Goal: Navigation & Orientation: Find specific page/section

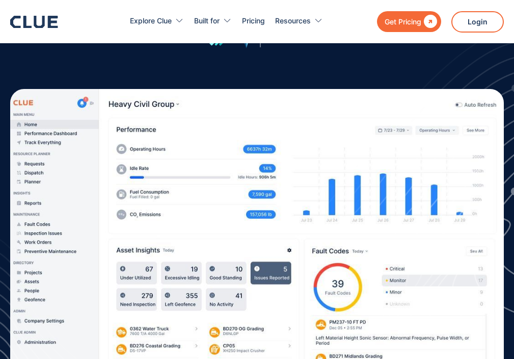
scroll to position [4650, 0]
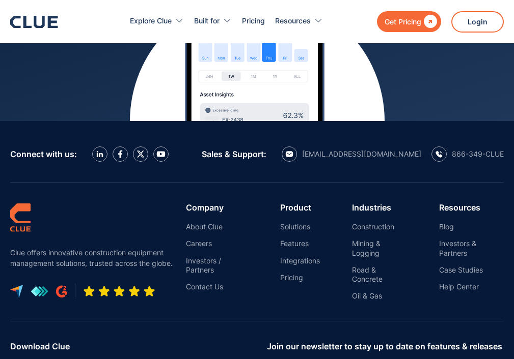
click at [371, 222] on ul "Construction Mining & Logging Road & Concrete Oil & Gas" at bounding box center [379, 261] width 55 height 78
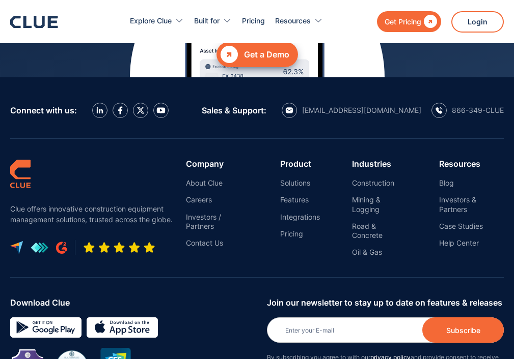
scroll to position [3717, 0]
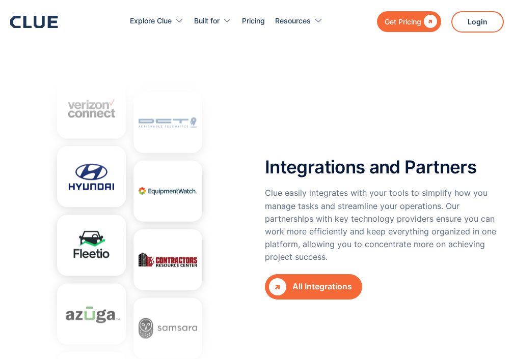
click at [297, 281] on div "All Integrations" at bounding box center [322, 287] width 60 height 13
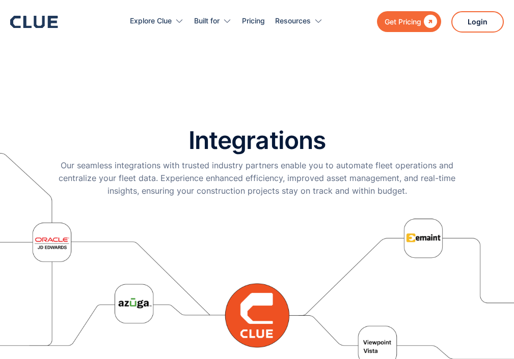
scroll to position [1408, 0]
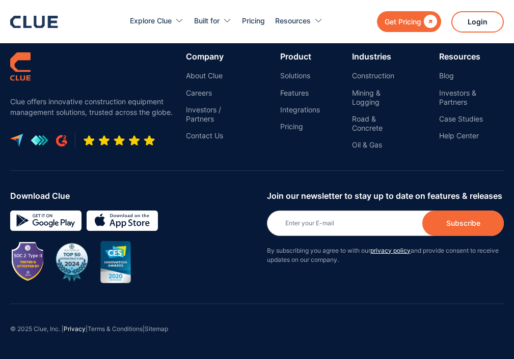
click at [66, 325] on link "Privacy" at bounding box center [75, 329] width 22 height 8
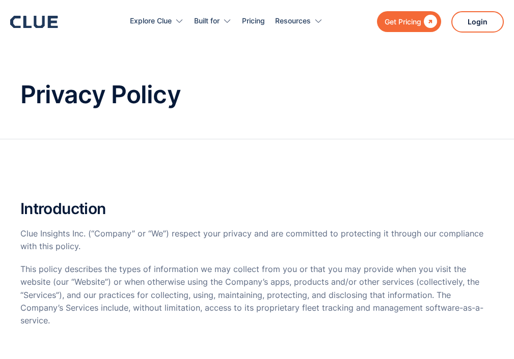
scroll to position [5288, 0]
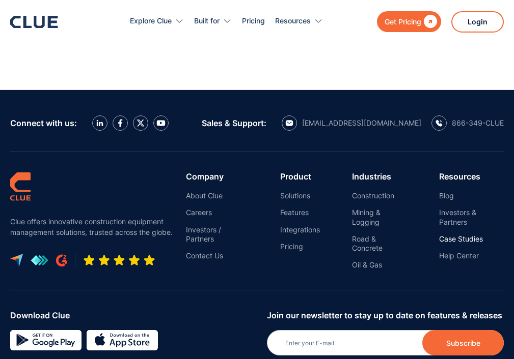
click at [460, 235] on link "Case Studies" at bounding box center [471, 239] width 65 height 9
